Goal: Information Seeking & Learning: Learn about a topic

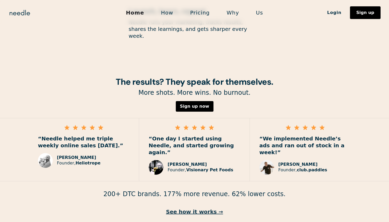
scroll to position [745, 0]
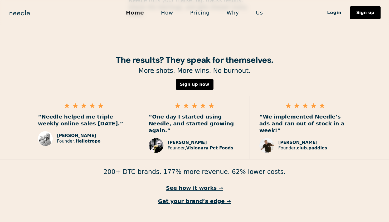
click at [163, 14] on link "How" at bounding box center [167, 12] width 29 height 11
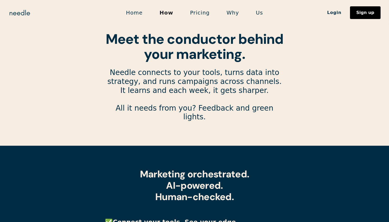
click at [106, 70] on p "Needle connects to your tools, turns data into strategy, and runs campaigns acr…" at bounding box center [194, 99] width 179 height 62
